Goal: Task Accomplishment & Management: Manage account settings

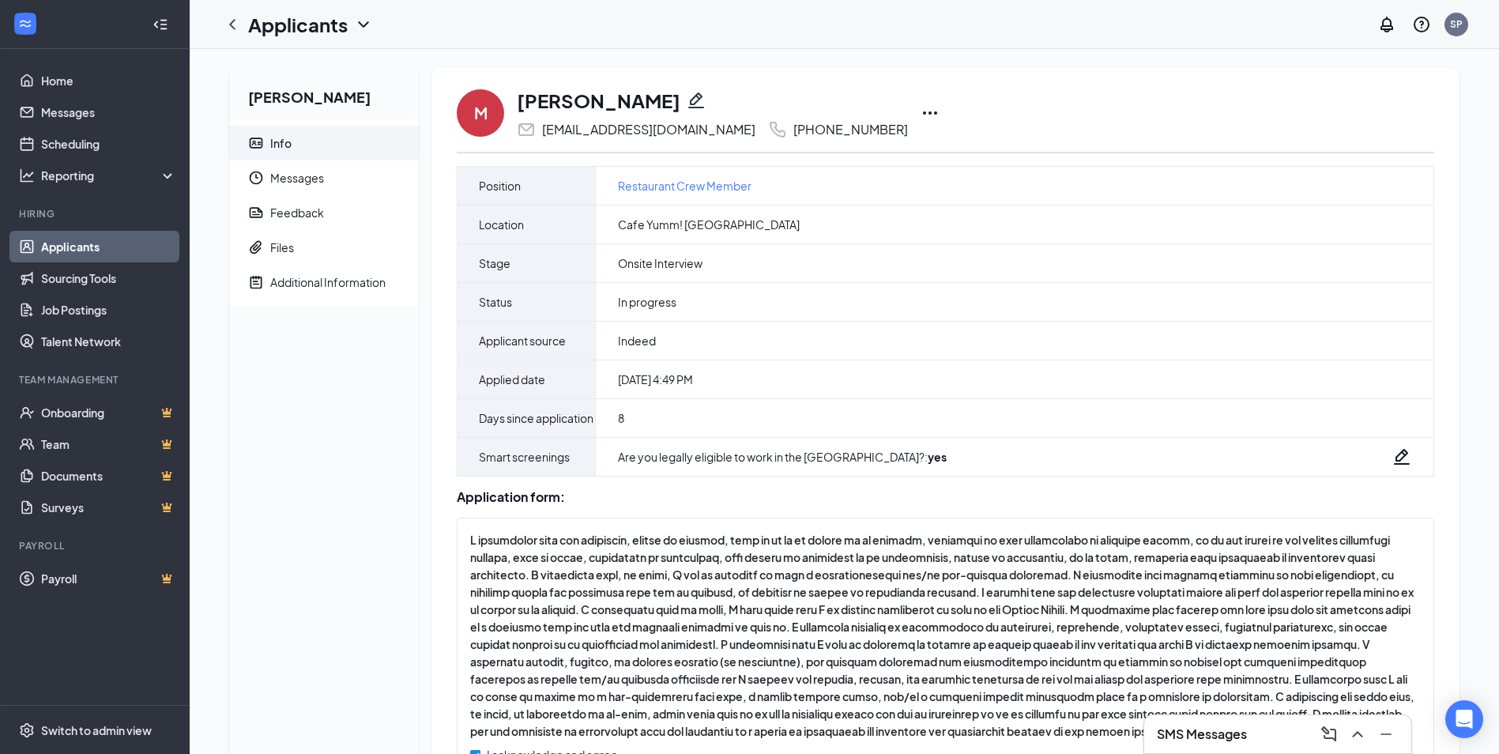
click at [920, 110] on icon "Ellipses" at bounding box center [929, 112] width 19 height 19
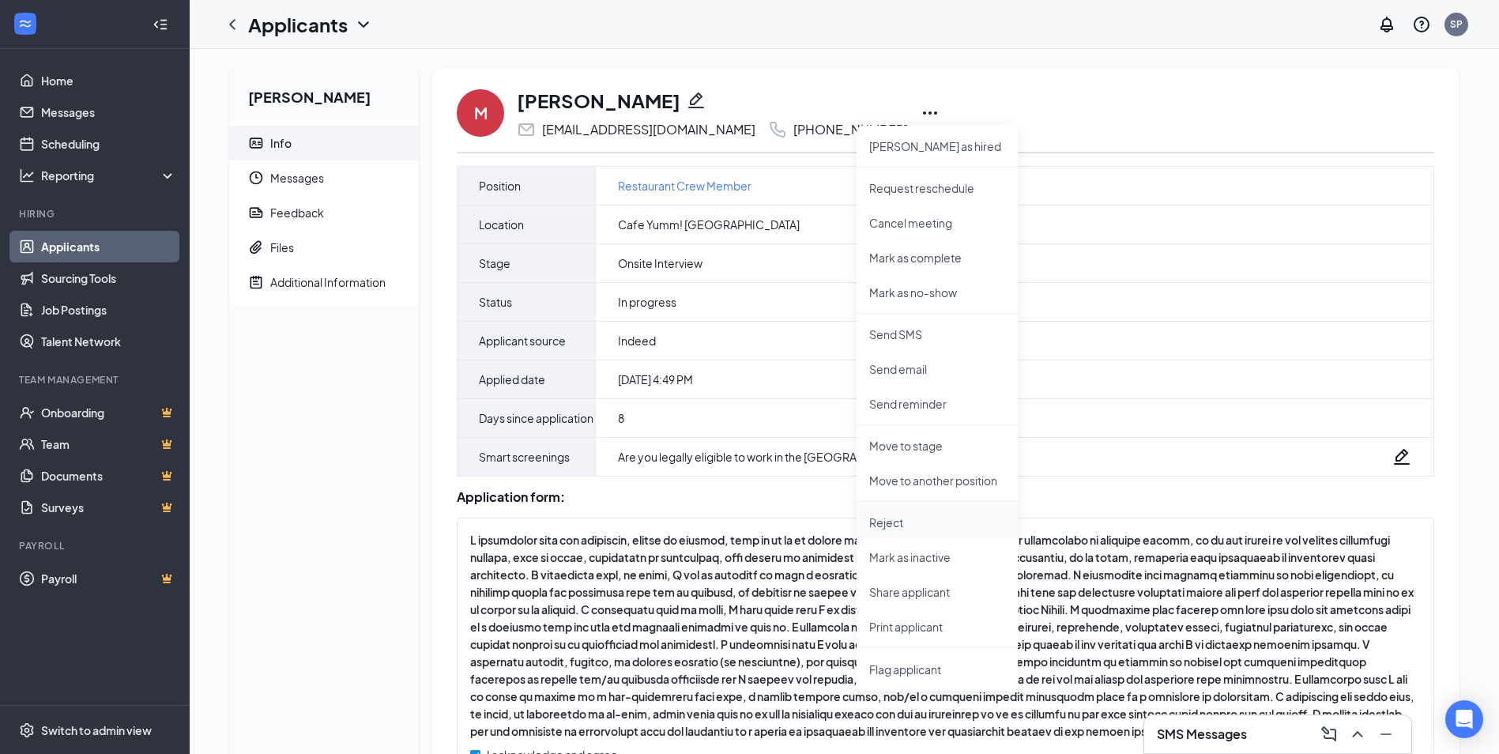
click at [912, 524] on p "Reject" at bounding box center [937, 522] width 136 height 16
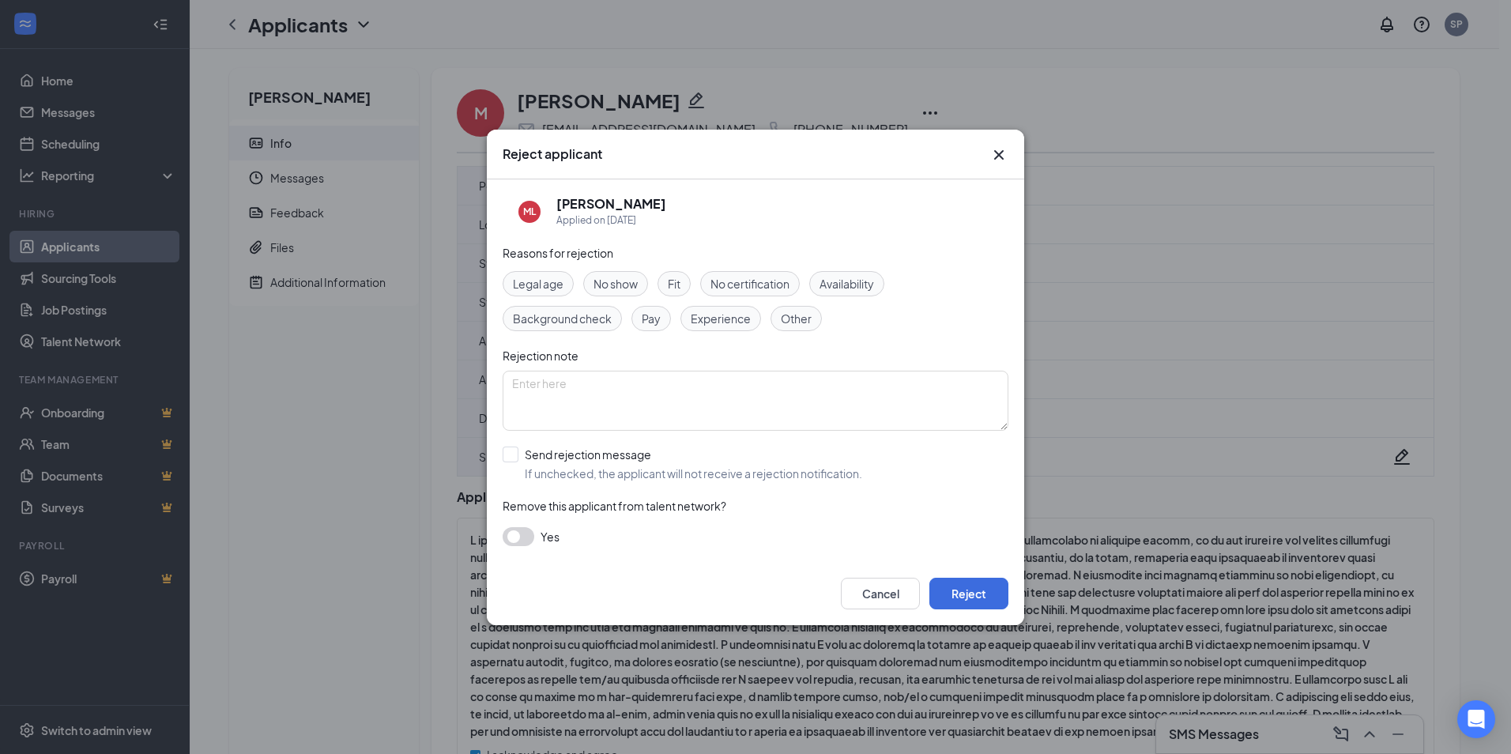
click at [618, 280] on span "No show" at bounding box center [615, 283] width 44 height 17
click at [955, 596] on button "Reject" at bounding box center [968, 594] width 79 height 32
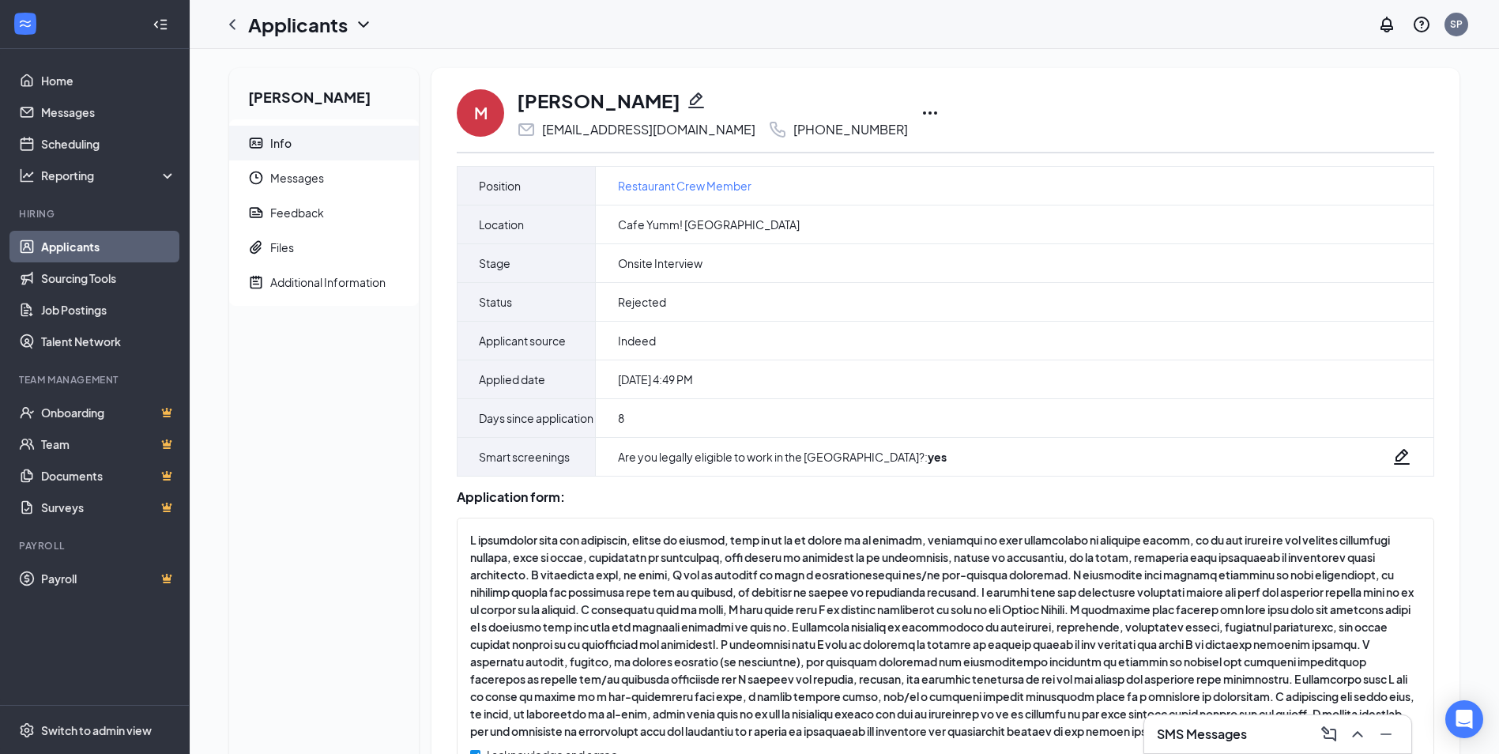
click at [126, 246] on link "Applicants" at bounding box center [108, 247] width 135 height 32
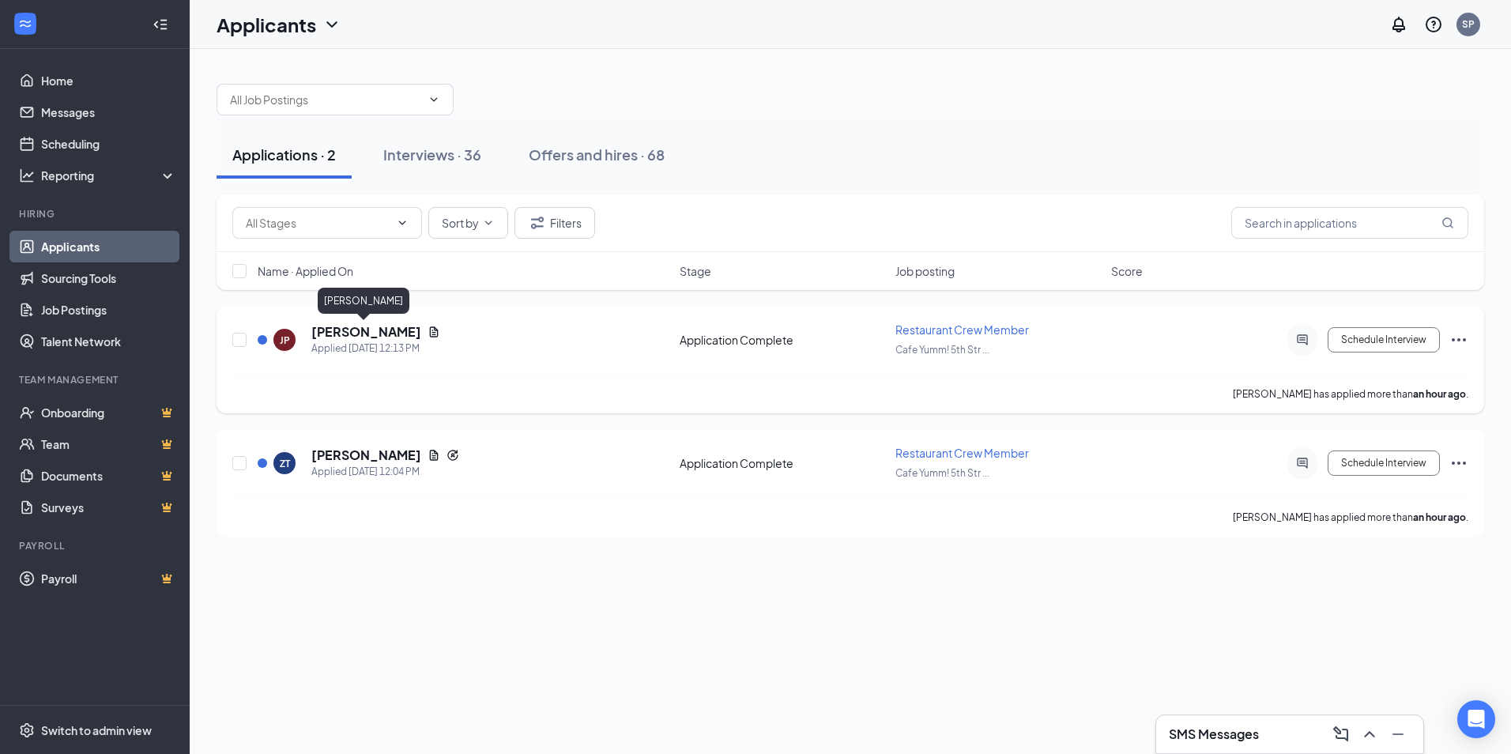
click at [395, 329] on h5 "[PERSON_NAME]" at bounding box center [366, 331] width 110 height 17
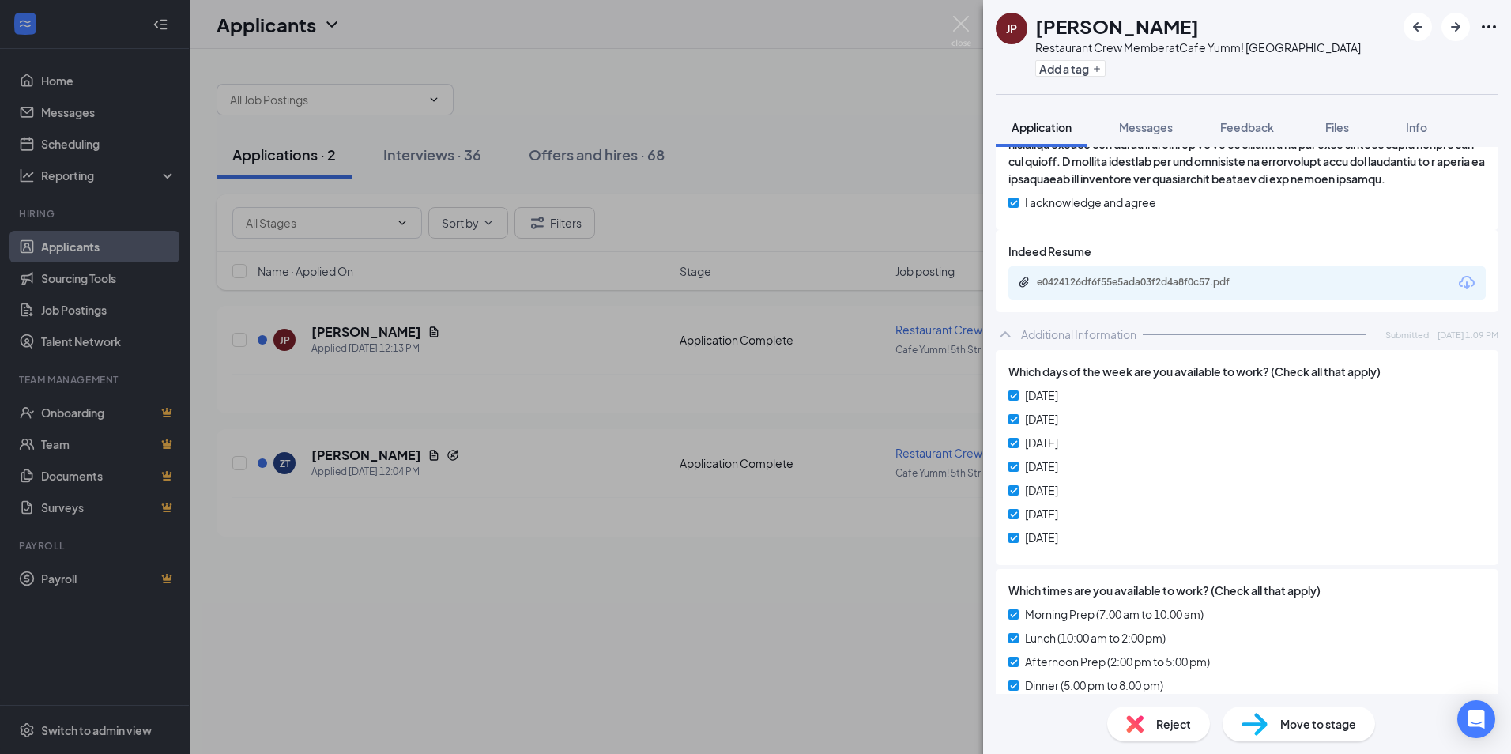
scroll to position [714, 0]
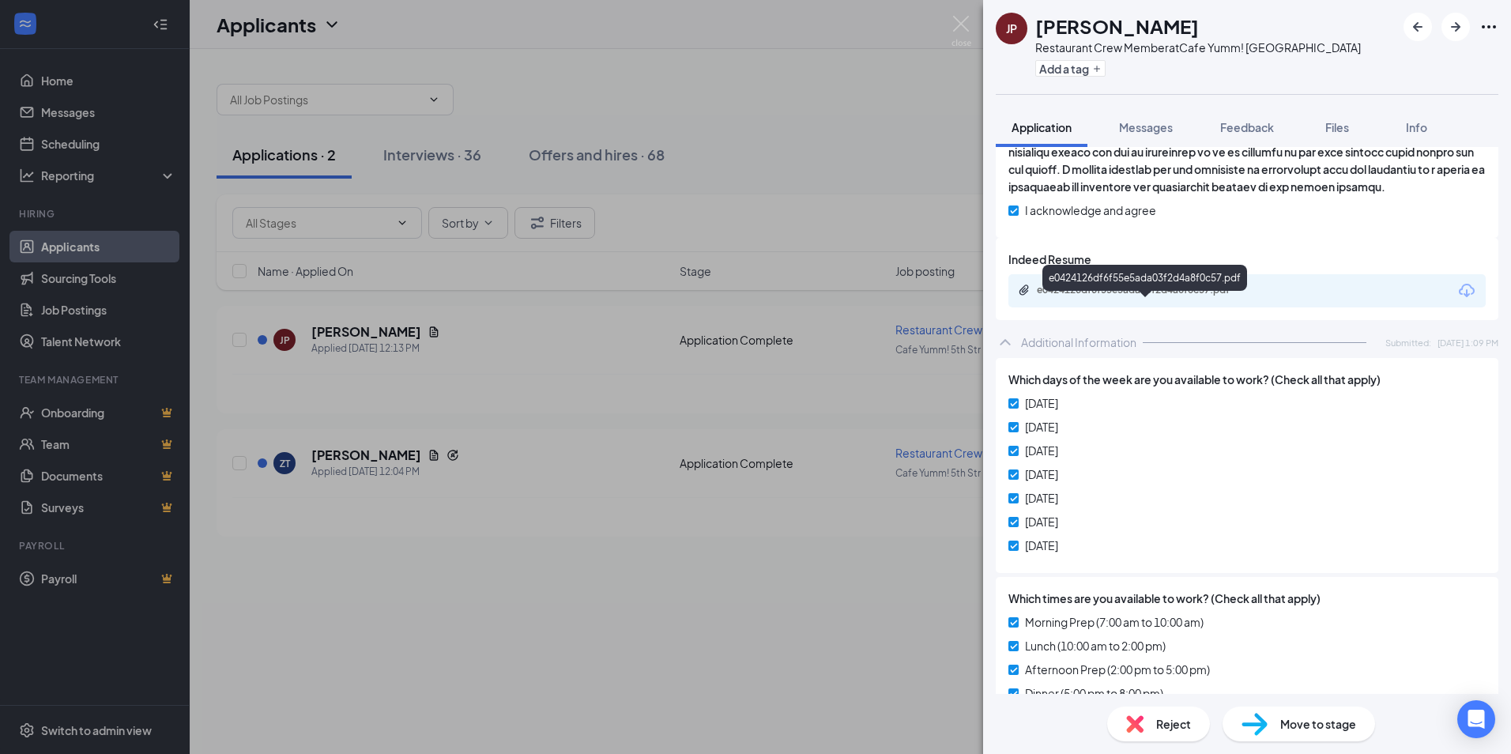
click at [1127, 296] on div "e0424126df6f55e5ada03f2d4a8f0c57.pdf" at bounding box center [1147, 290] width 221 height 13
click at [1306, 717] on span "Move to stage" at bounding box center [1318, 723] width 76 height 17
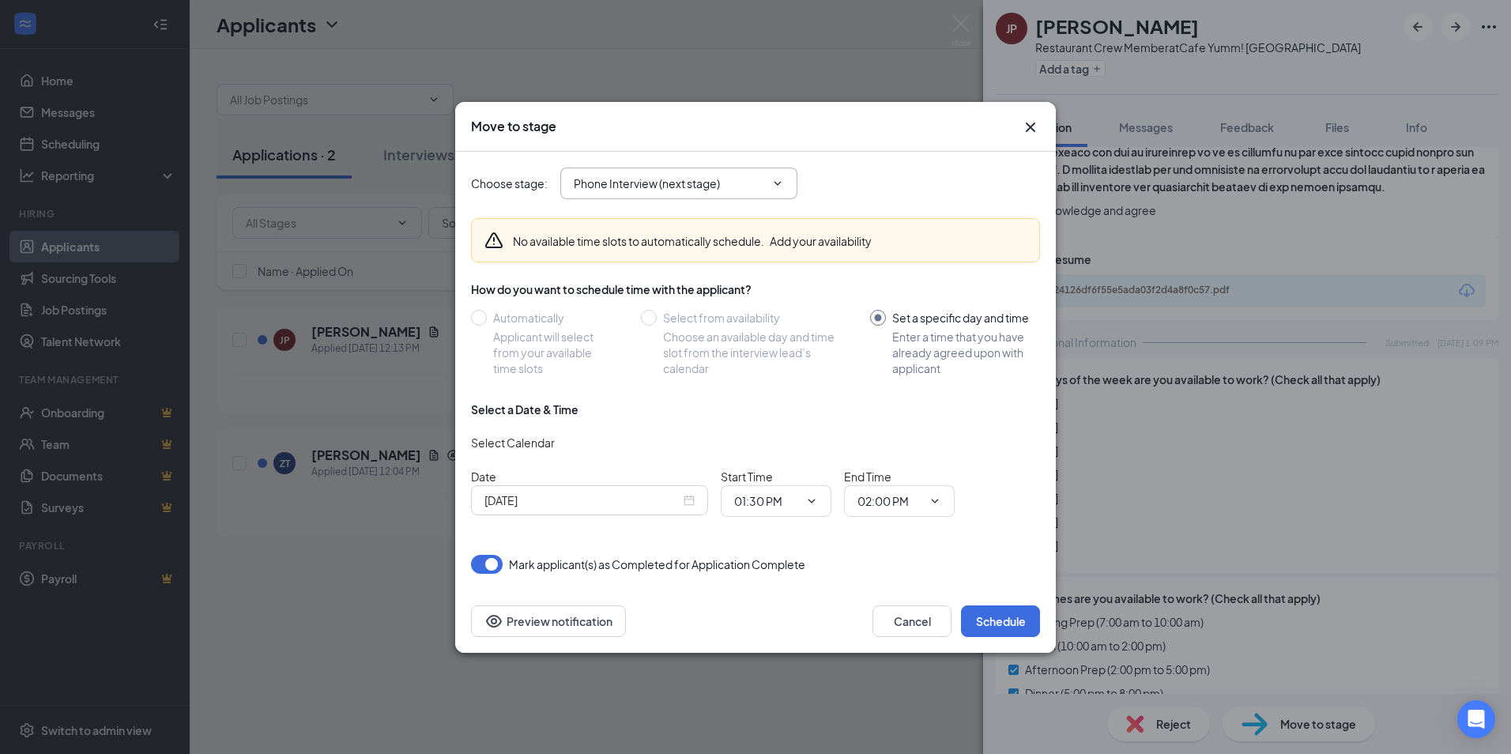
click at [626, 195] on span "Phone Interview (next stage)" at bounding box center [678, 183] width 237 height 32
click at [625, 180] on input "Phone Interview (next stage)" at bounding box center [669, 183] width 191 height 17
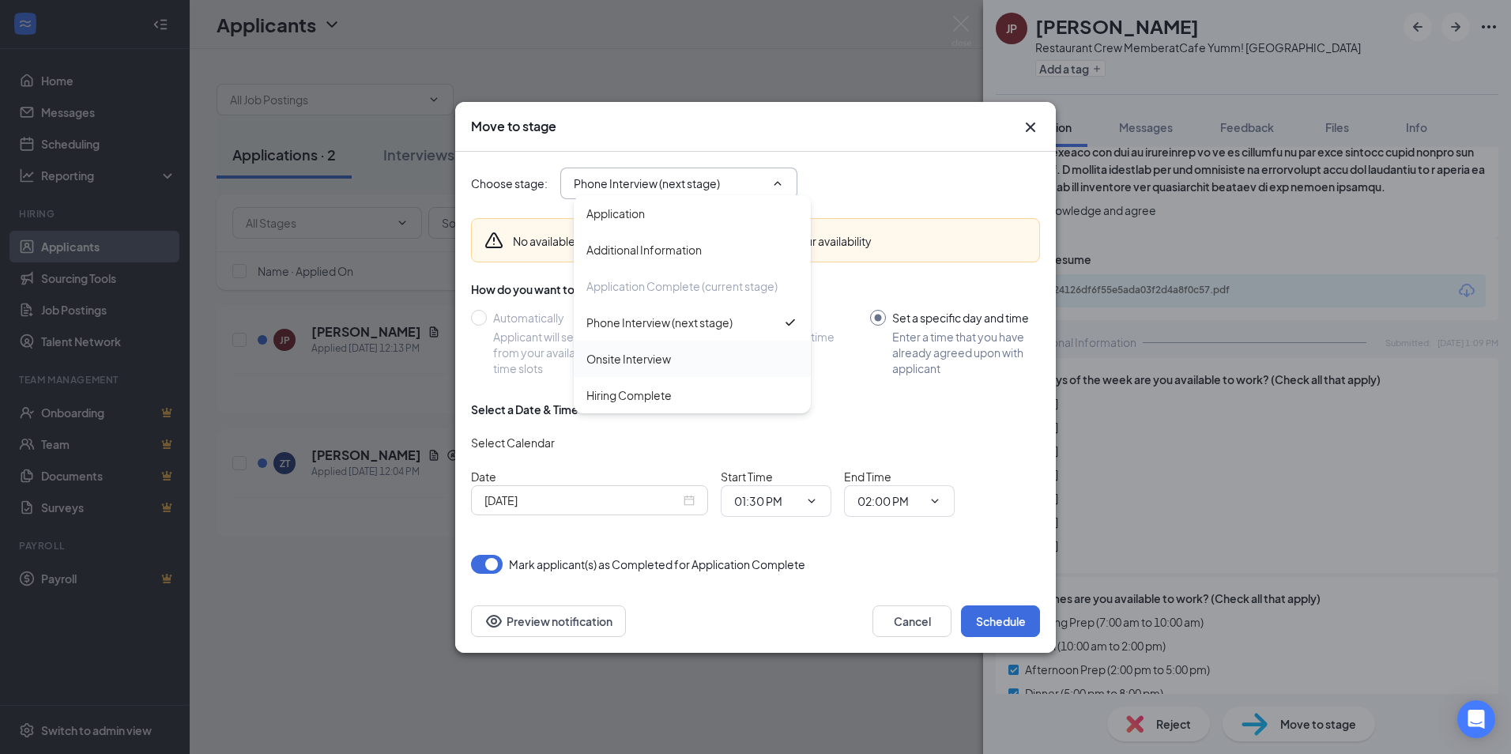
click at [659, 352] on div "Onsite Interview" at bounding box center [628, 358] width 85 height 17
type input "Onsite Interview"
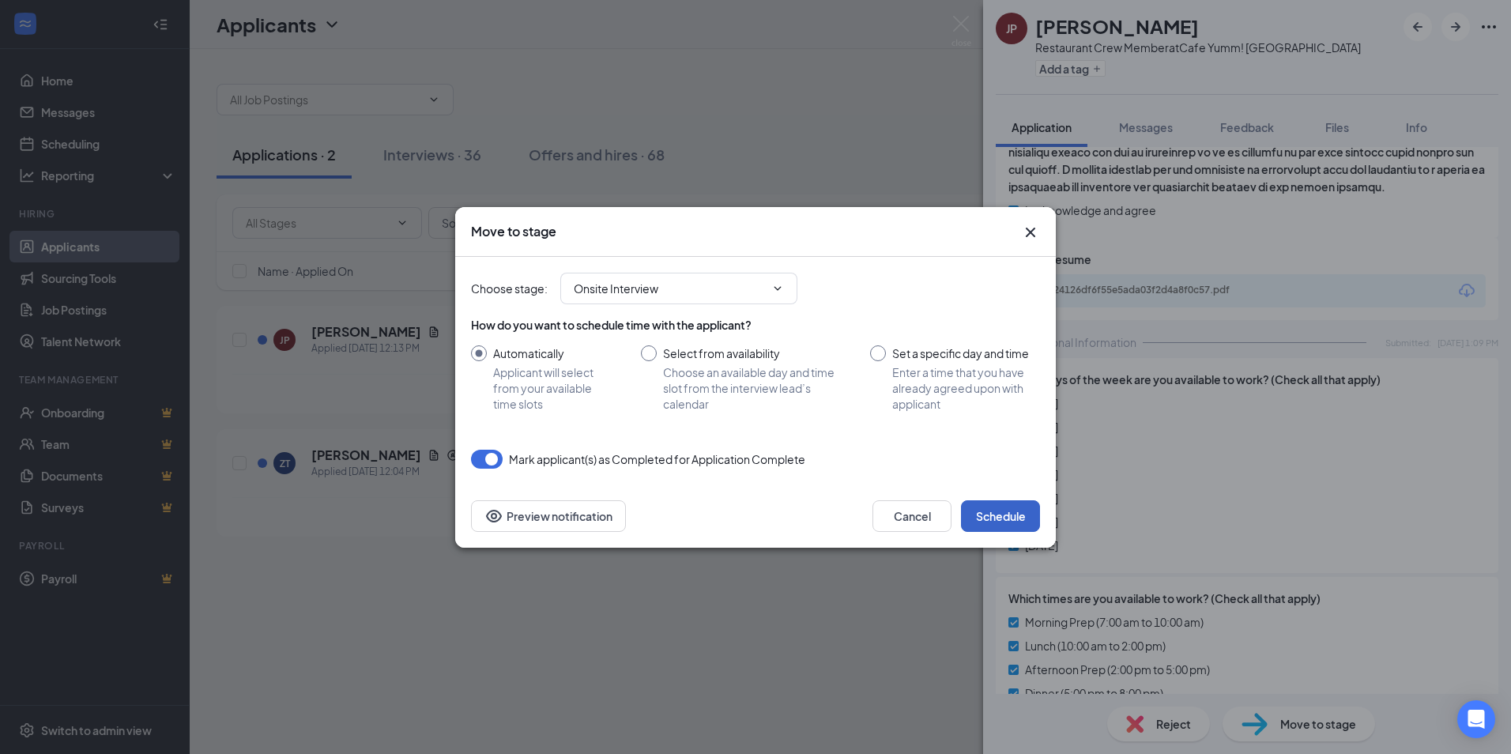
click at [991, 520] on button "Schedule" at bounding box center [1000, 516] width 79 height 32
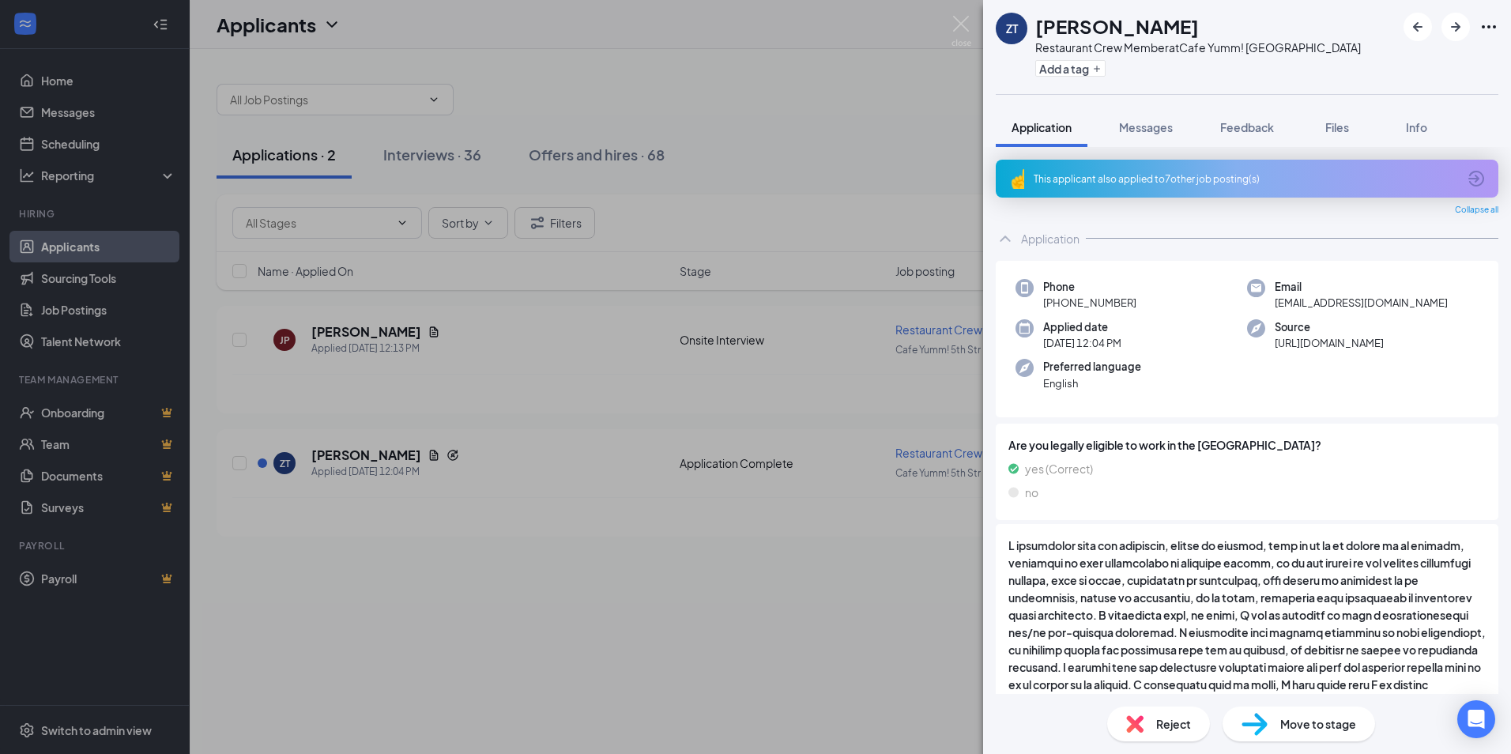
click at [1142, 173] on div "This applicant also applied to 7 other job posting(s)" at bounding box center [1244, 178] width 423 height 13
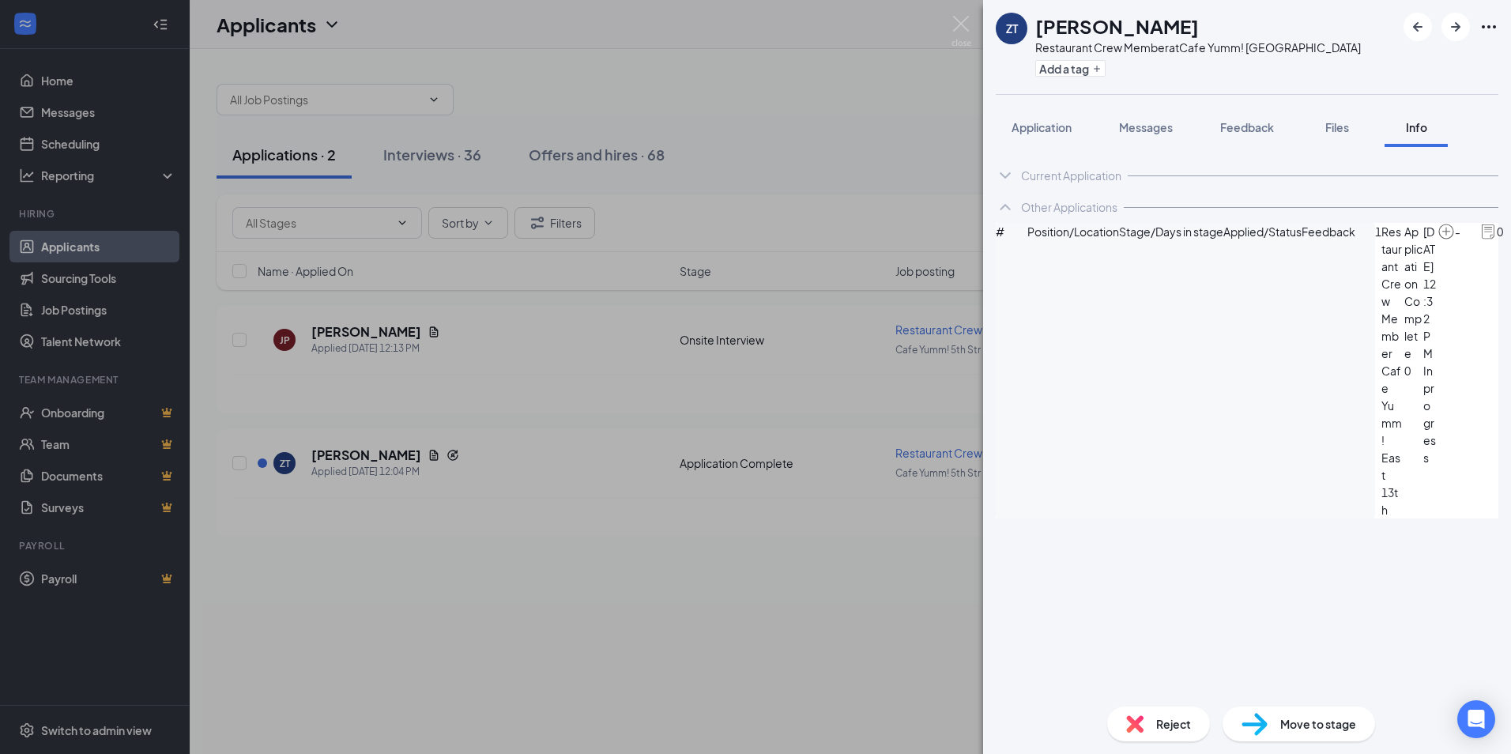
scroll to position [75, 0]
click at [1052, 126] on span "Application" at bounding box center [1041, 127] width 60 height 14
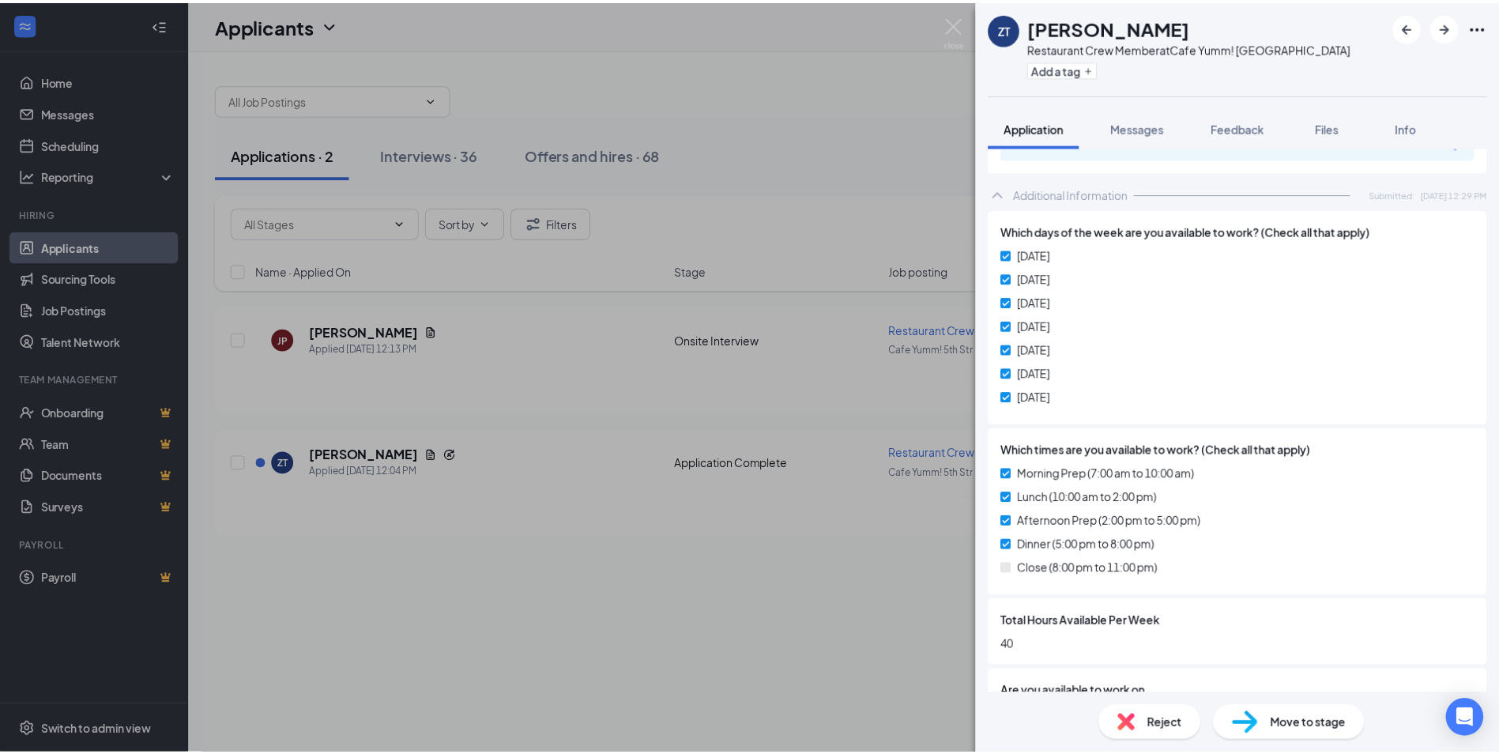
scroll to position [670, 0]
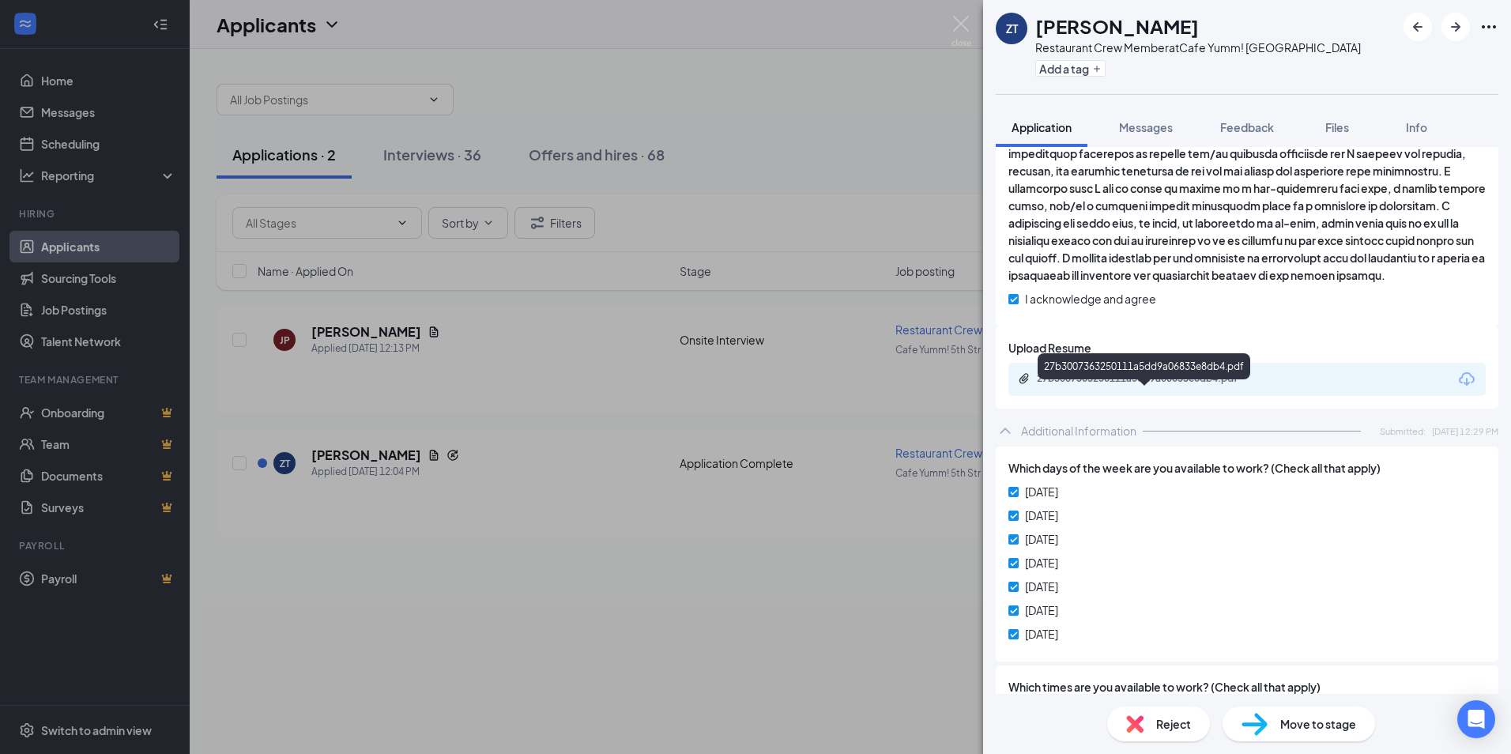
click at [1206, 385] on div "27b3007363250111a5dd9a06833e8db4.pdf" at bounding box center [1147, 378] width 221 height 13
click at [1165, 726] on span "Reject" at bounding box center [1173, 723] width 35 height 17
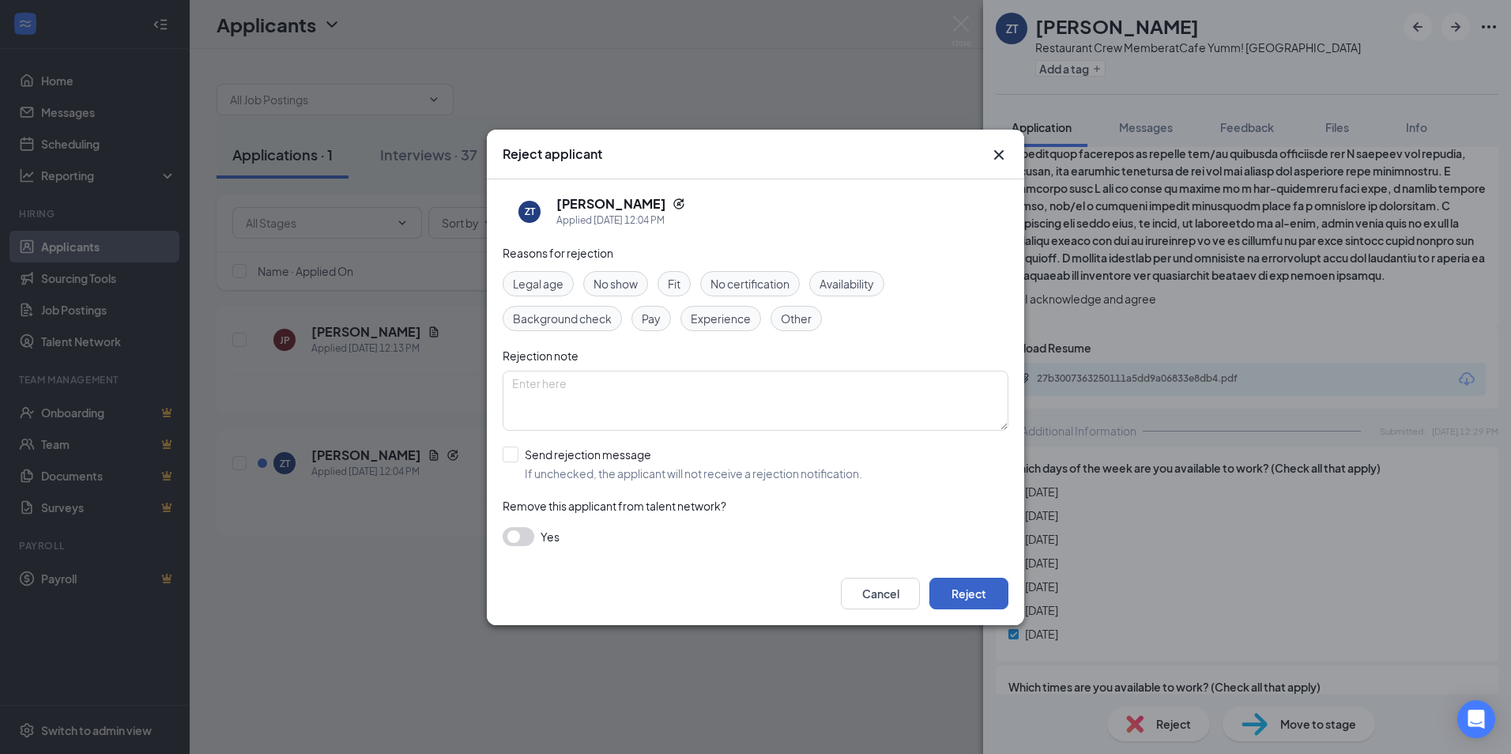
click at [969, 591] on button "Reject" at bounding box center [968, 594] width 79 height 32
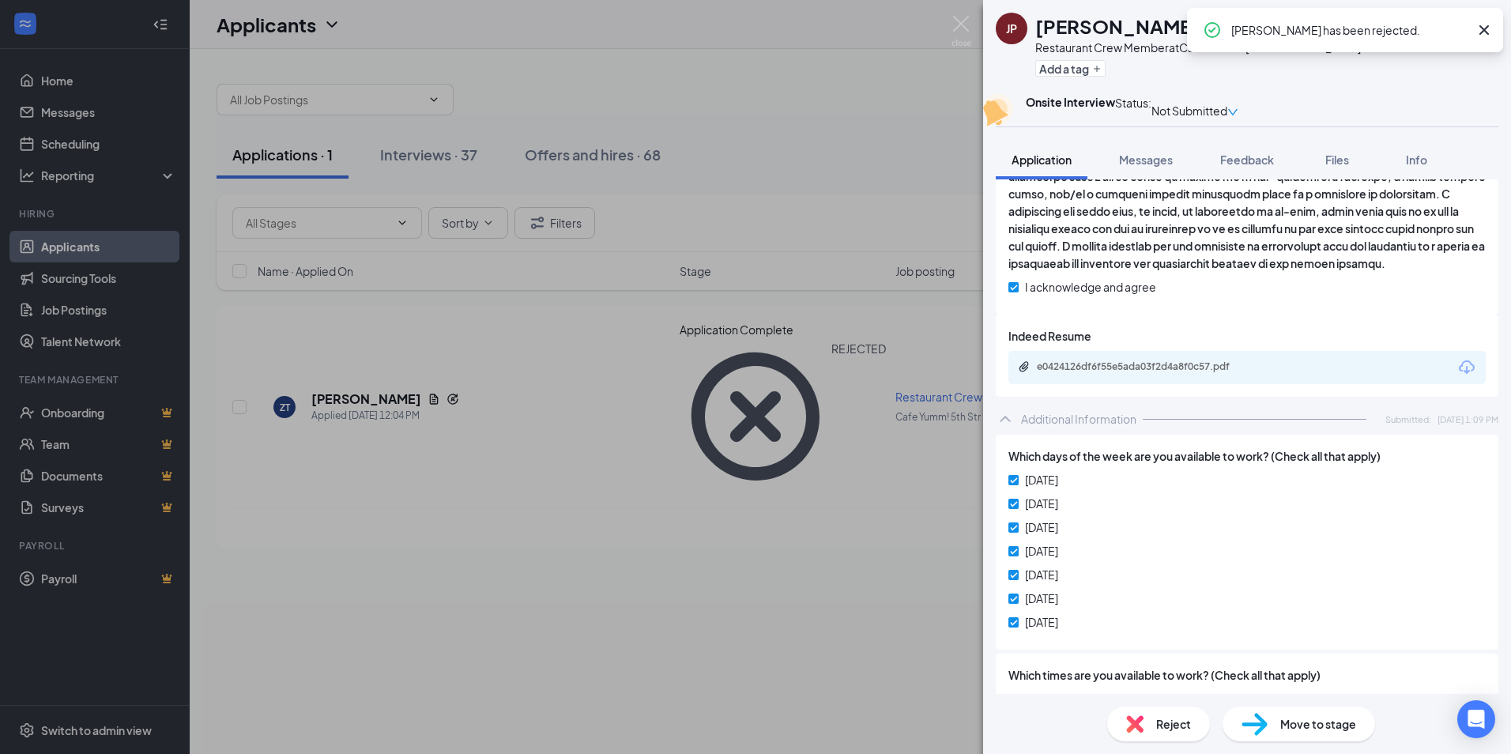
click at [433, 156] on div "JP [PERSON_NAME] Restaurant Crew Member at Cafe Yumm! 5th Street Add a tag Onsi…" at bounding box center [755, 377] width 1511 height 754
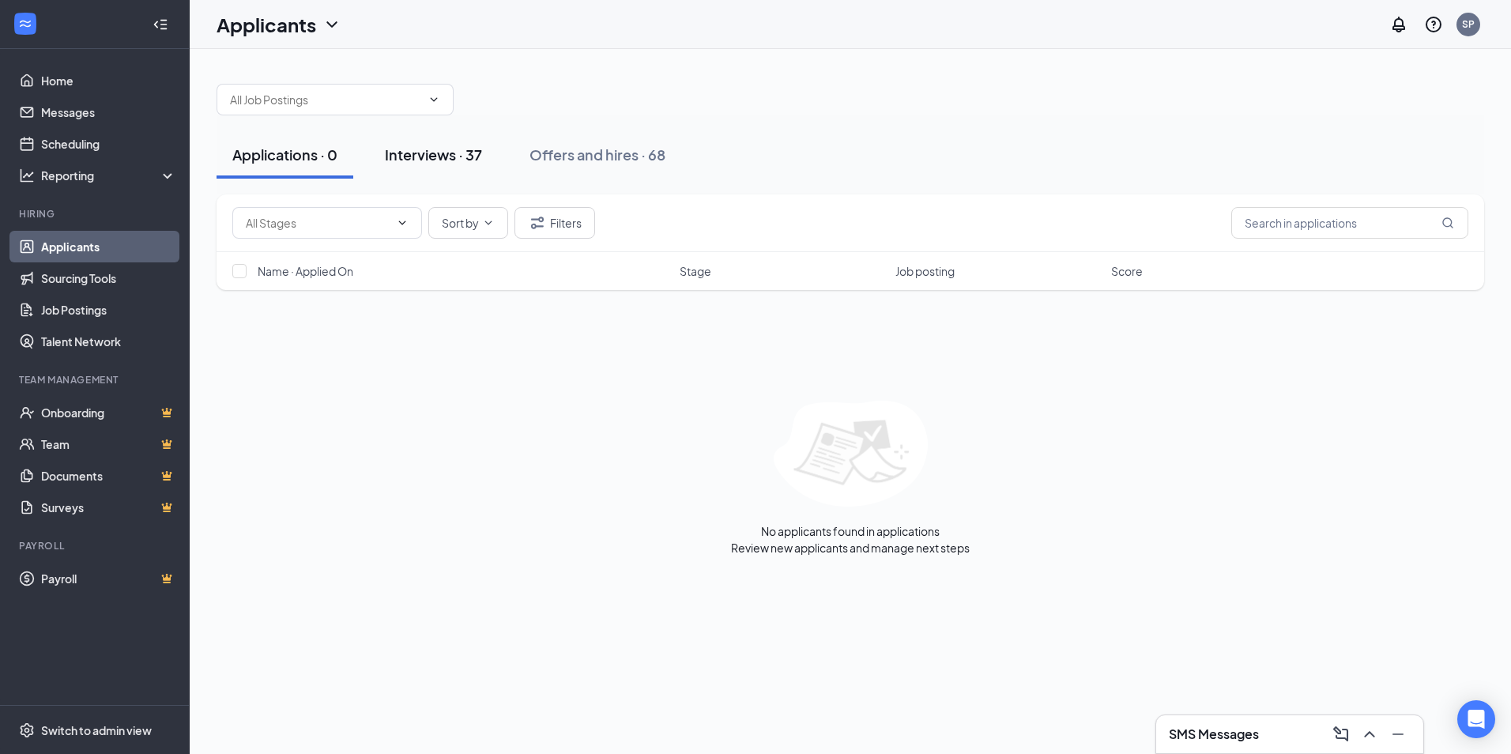
click at [461, 149] on div "Interviews · 37" at bounding box center [433, 155] width 97 height 20
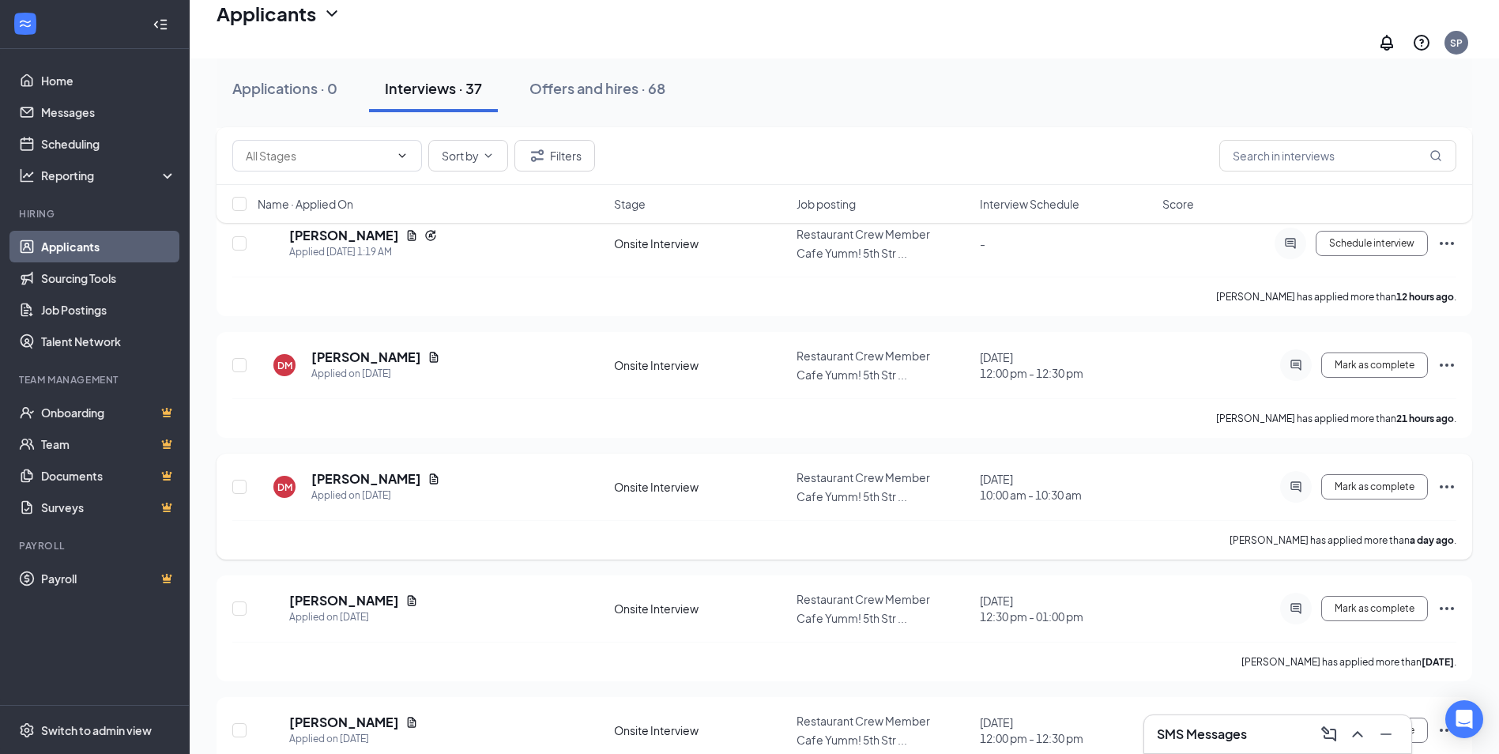
scroll to position [316, 0]
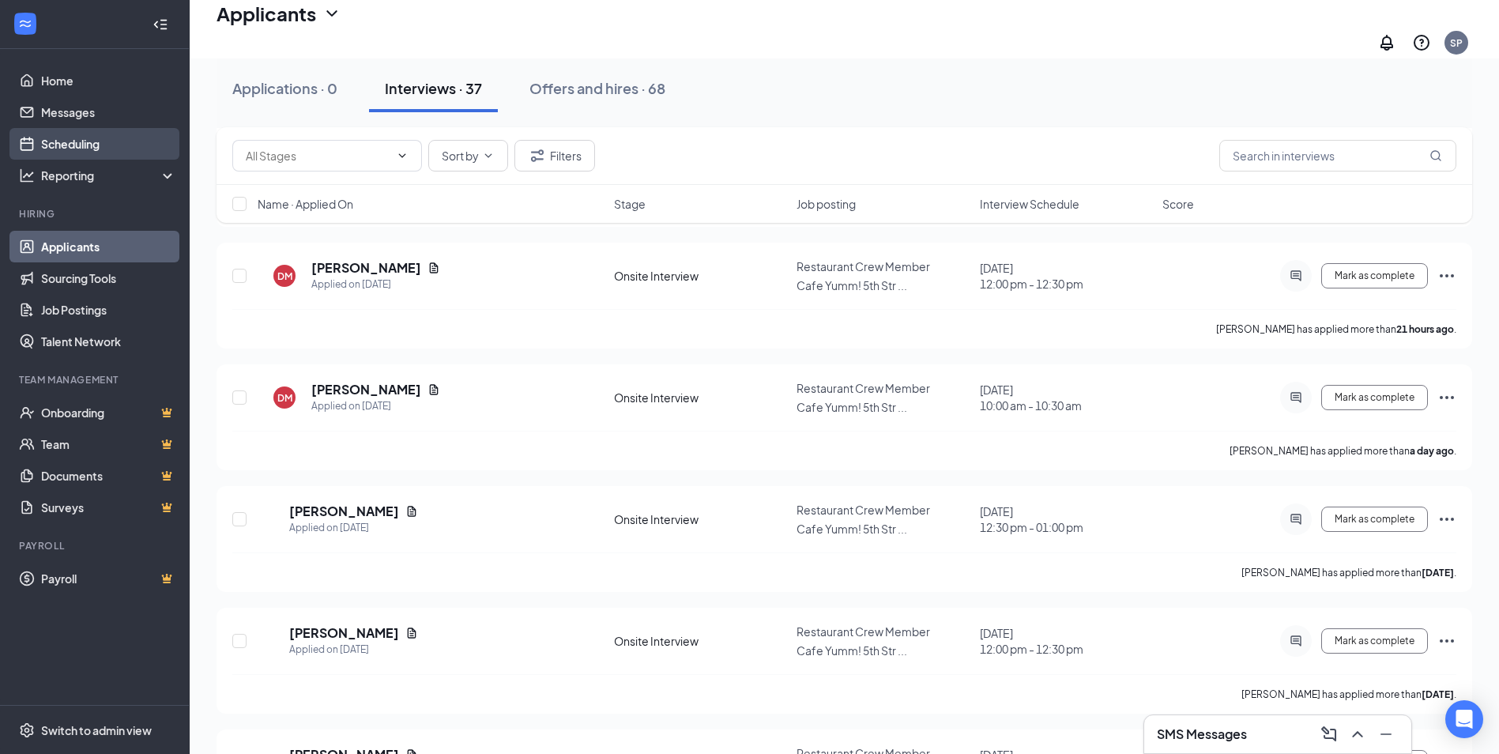
click at [95, 152] on link "Scheduling" at bounding box center [108, 144] width 135 height 32
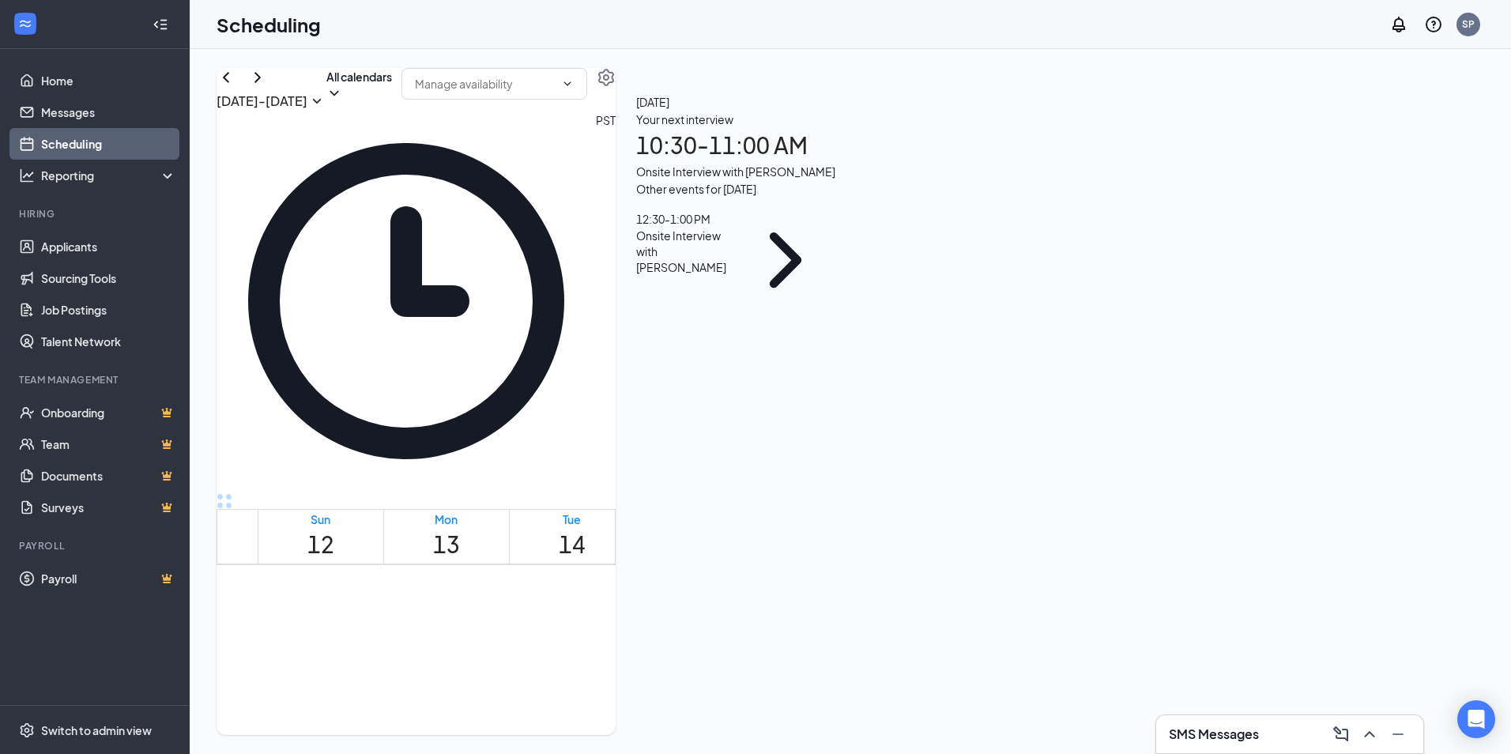
scroll to position [1014, 0]
